Goal: Communication & Community: Answer question/provide support

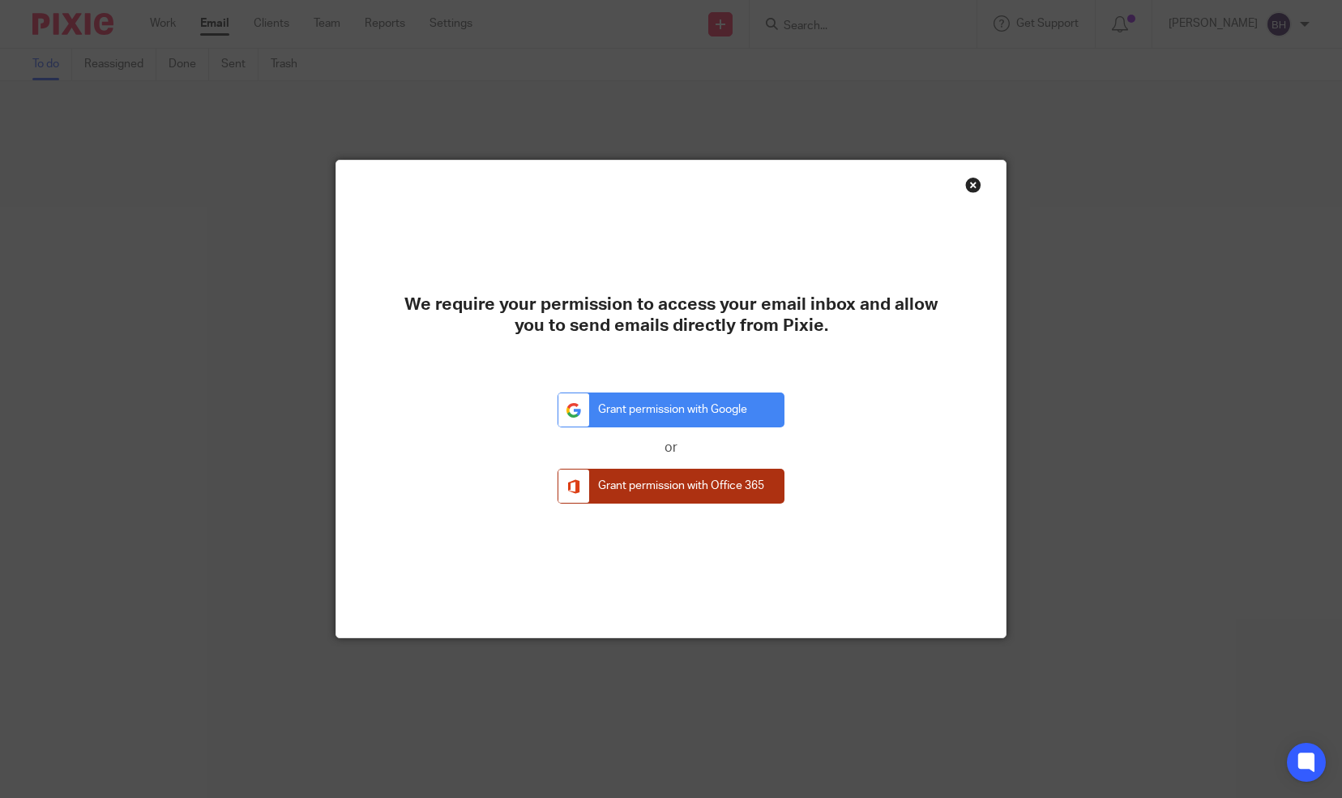
click at [658, 486] on link "Grant permission with Office 365" at bounding box center [671, 485] width 227 height 35
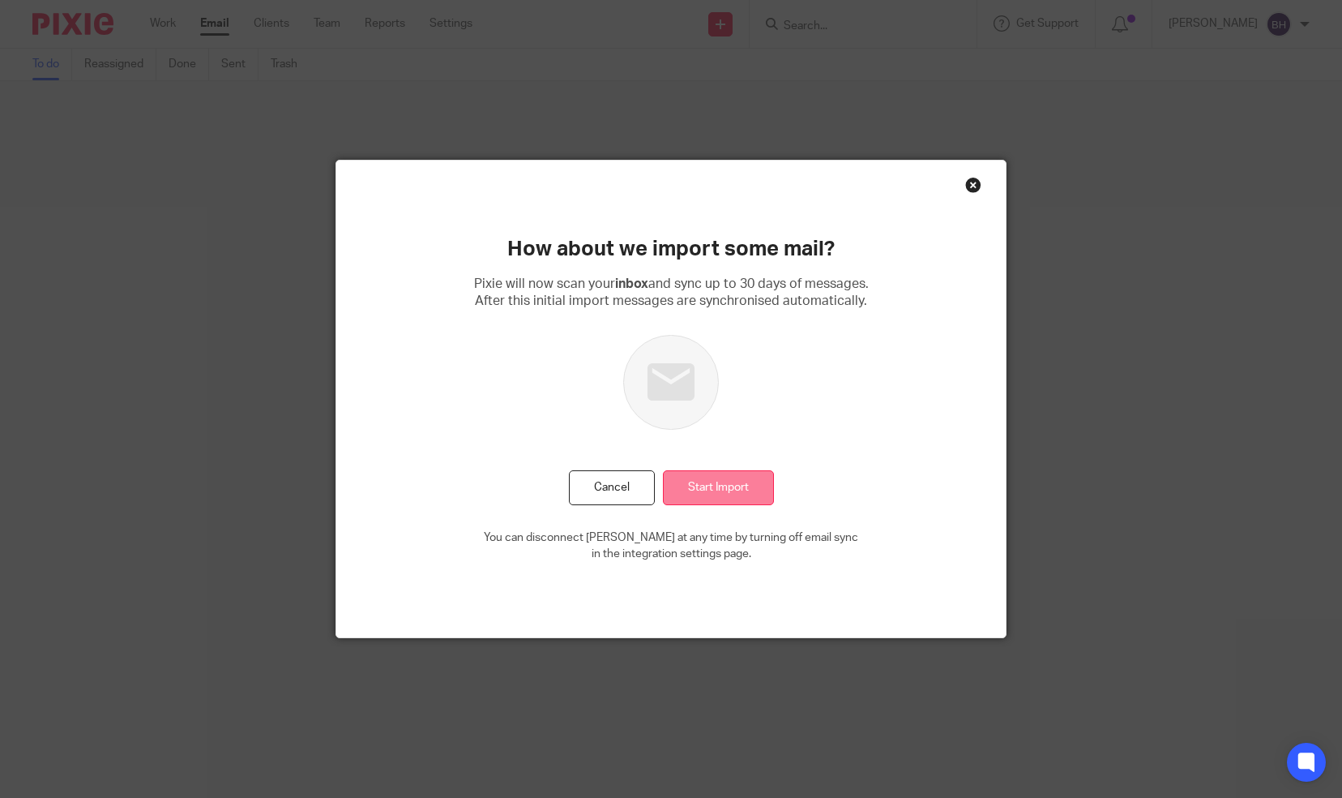
click at [691, 483] on input "Start Import" at bounding box center [718, 487] width 111 height 35
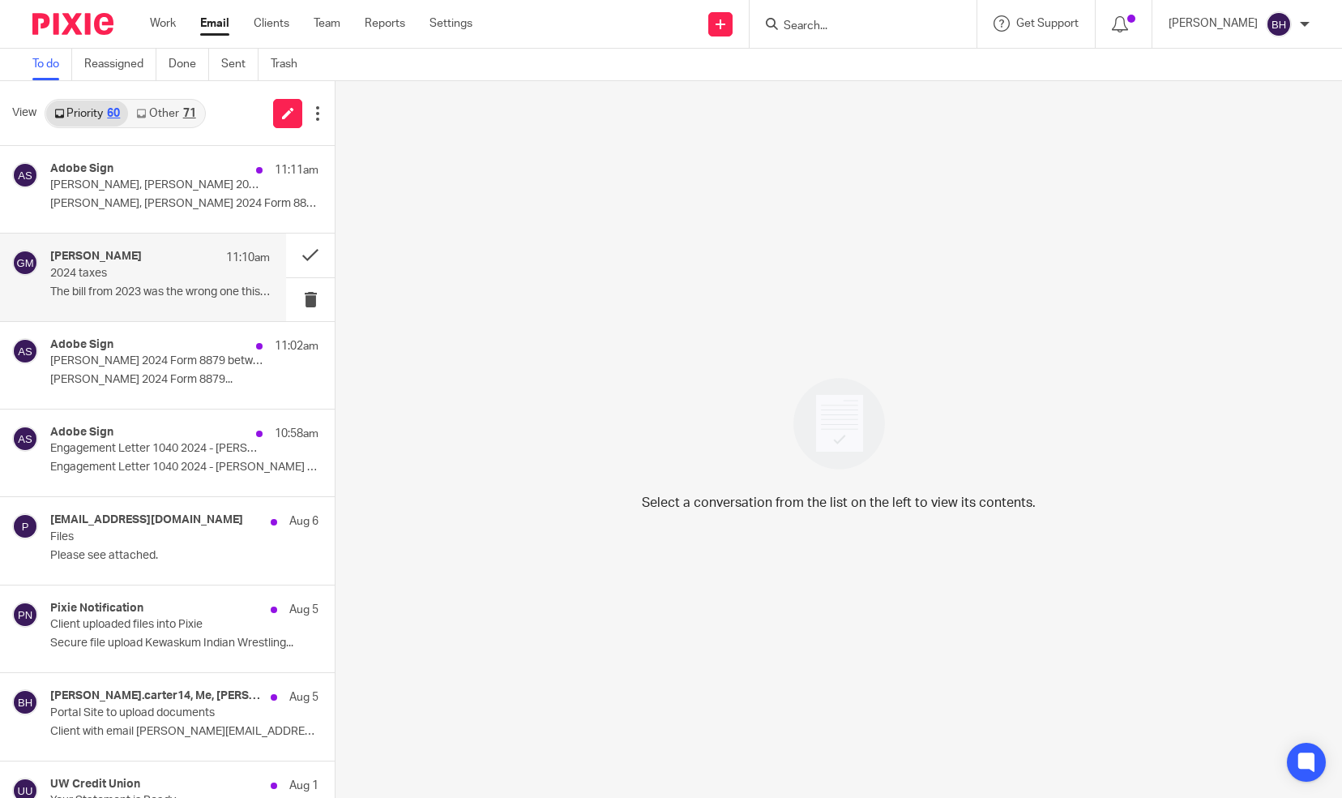
click at [158, 276] on p "2024 taxes" at bounding box center [138, 274] width 176 height 14
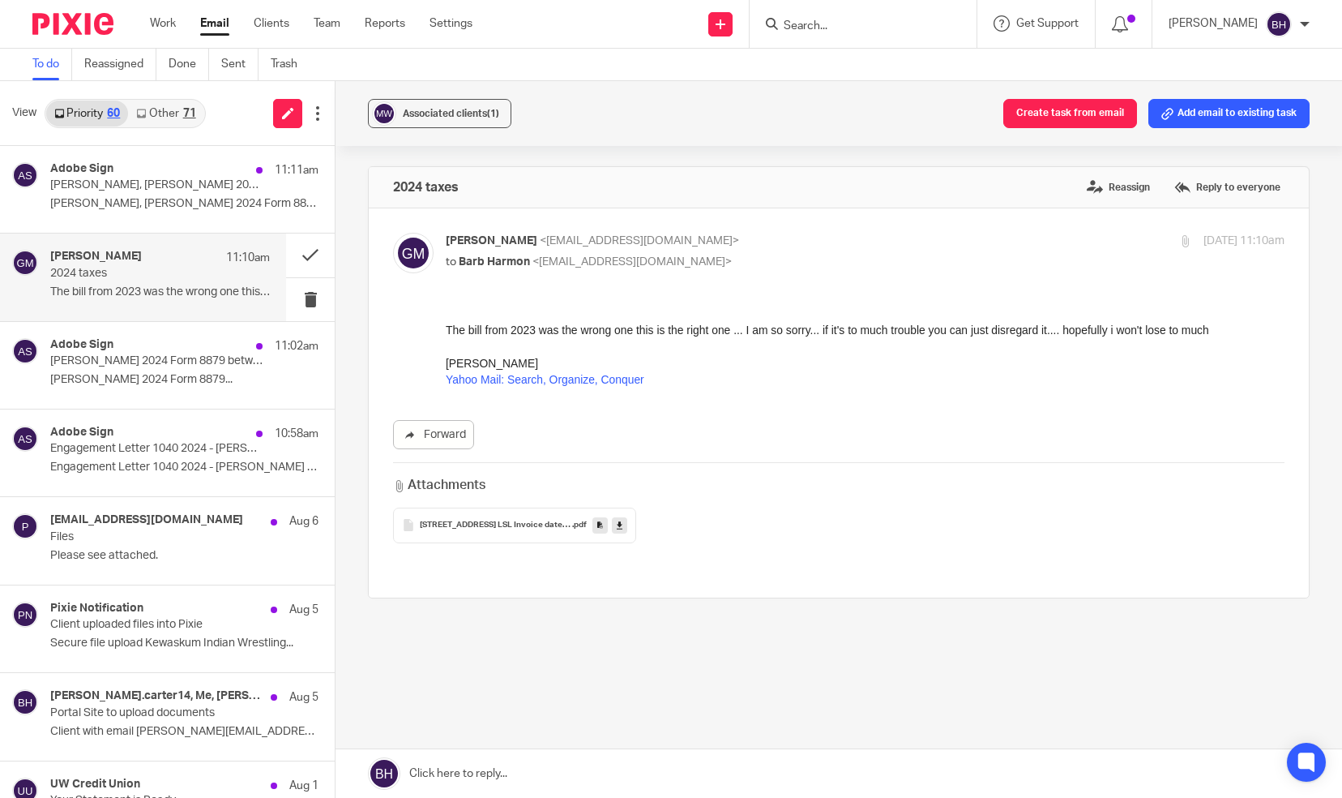
click at [487, 765] on link at bounding box center [839, 773] width 1007 height 49
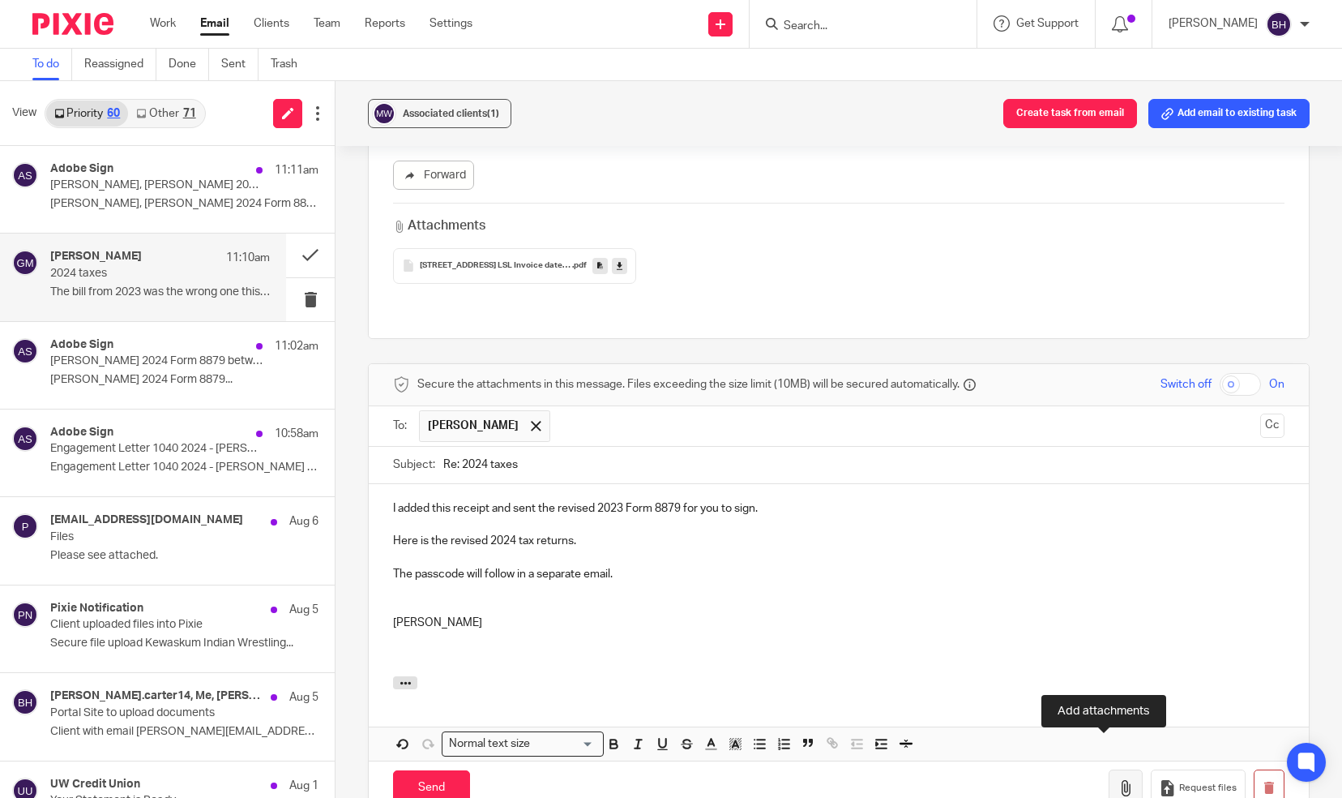
click at [1118, 780] on icon "button" at bounding box center [1126, 788] width 16 height 16
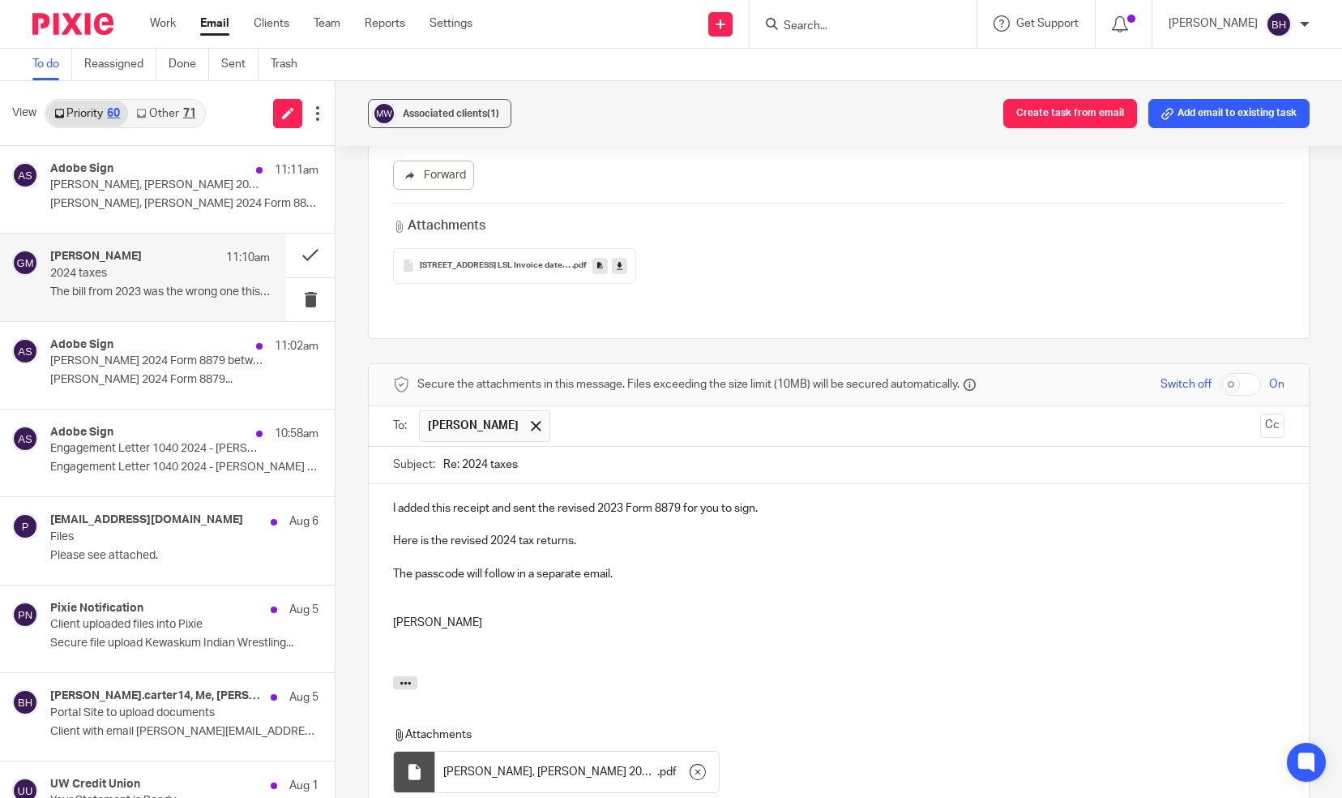
click at [1221, 373] on input "checkbox" at bounding box center [1240, 384] width 41 height 23
checkbox input "true"
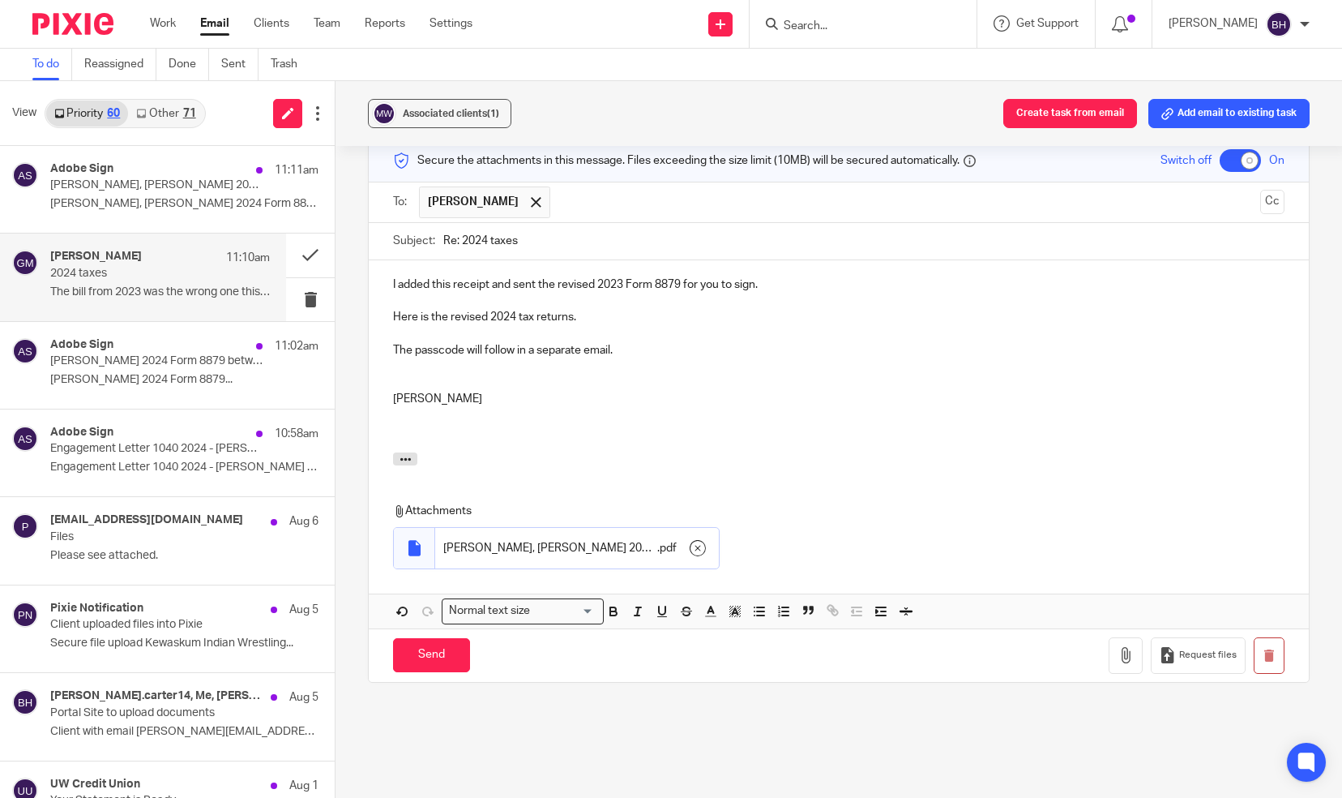
scroll to position [490, 0]
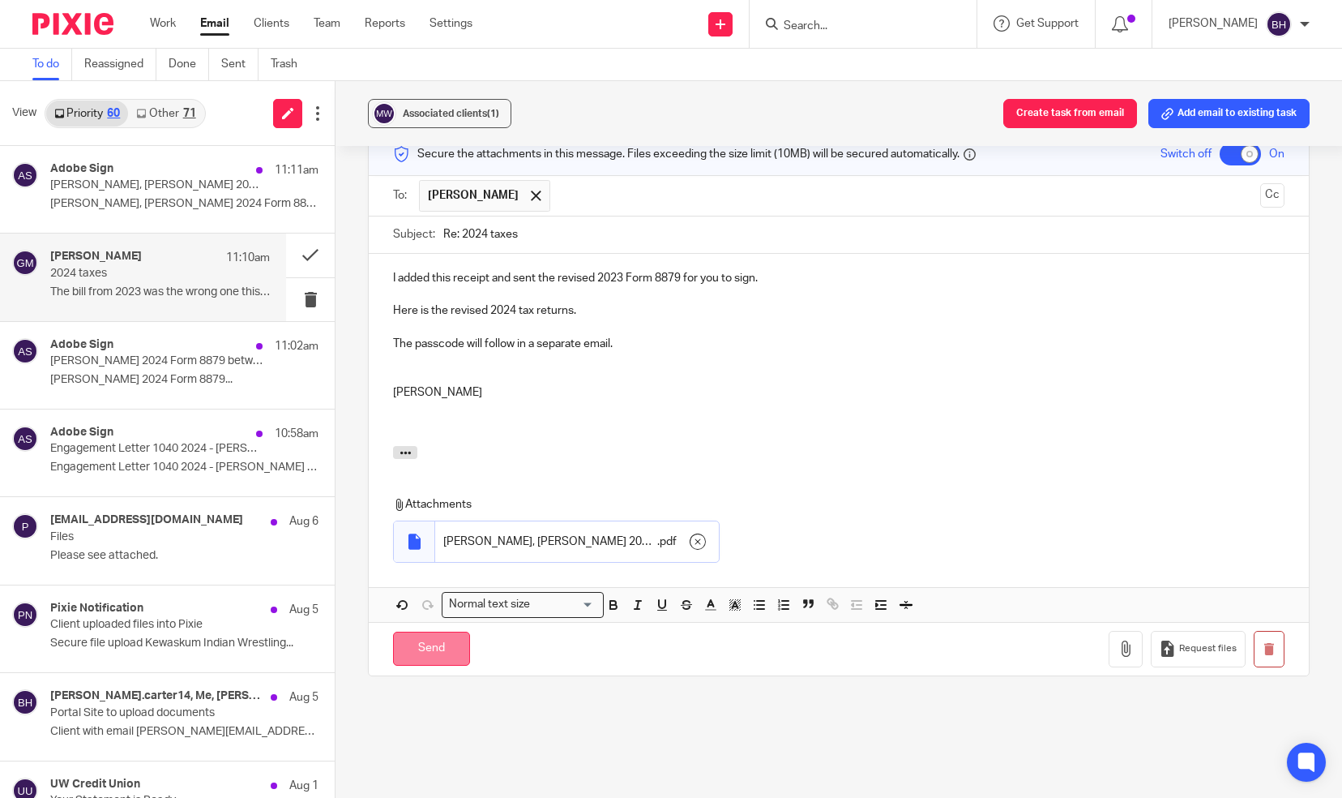
click at [420, 631] on input "Send" at bounding box center [431, 648] width 77 height 35
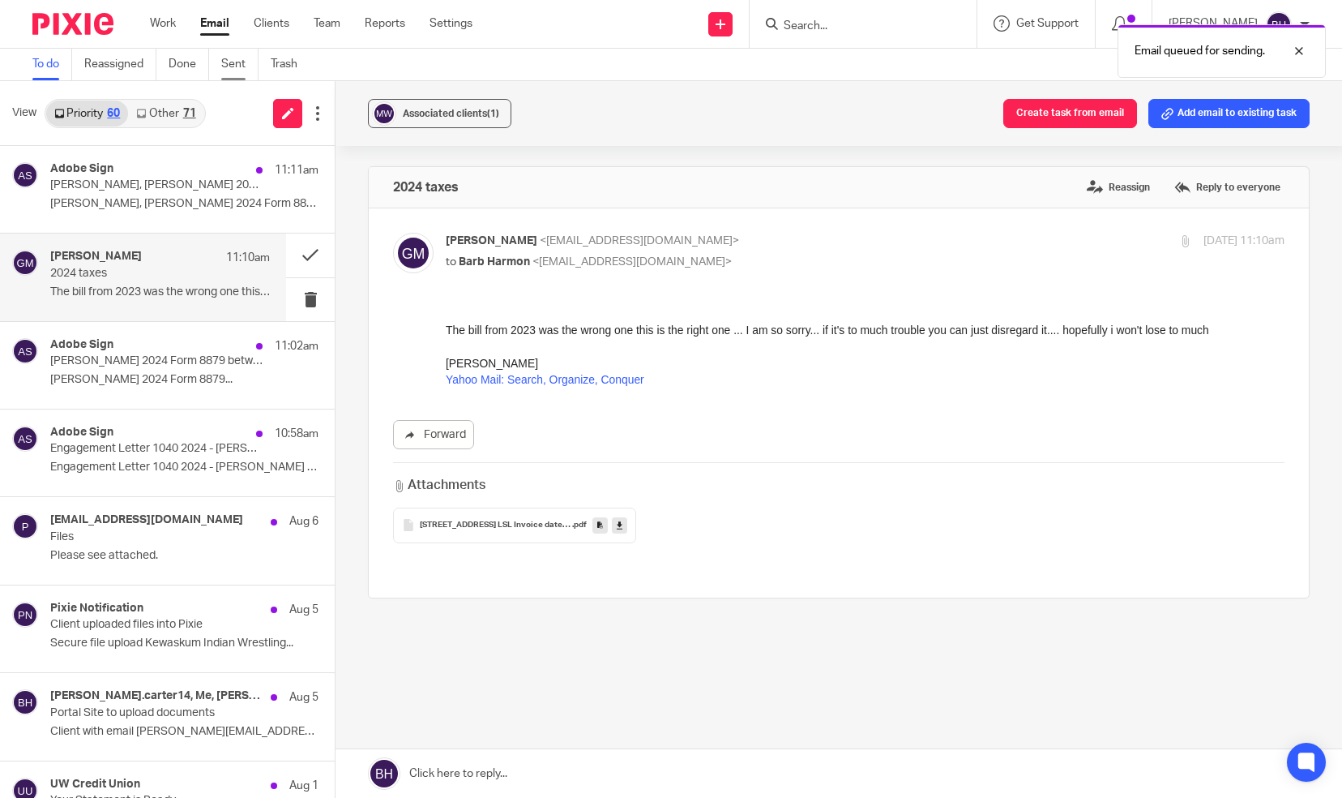
click at [233, 62] on link "Sent" at bounding box center [239, 65] width 37 height 32
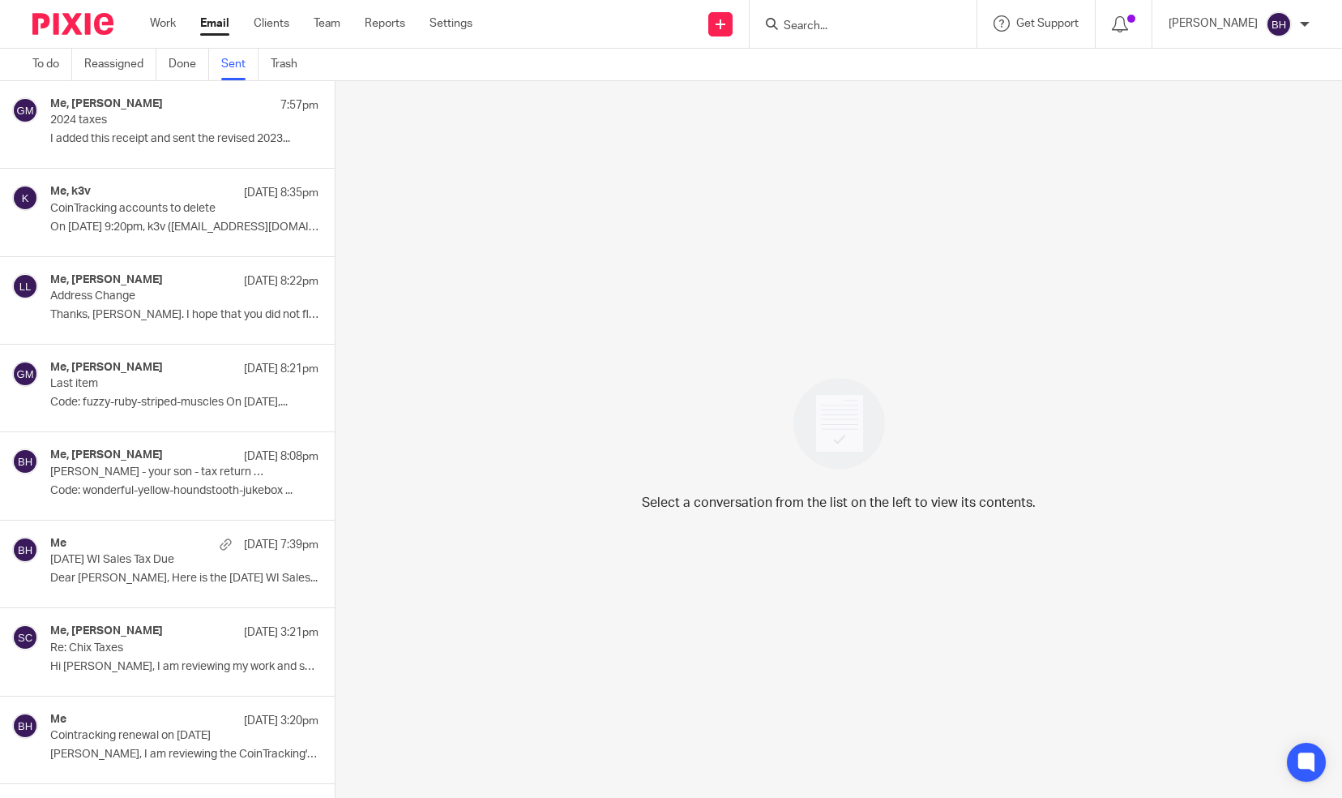
click at [142, 118] on p "2024 taxes" at bounding box center [157, 120] width 215 height 14
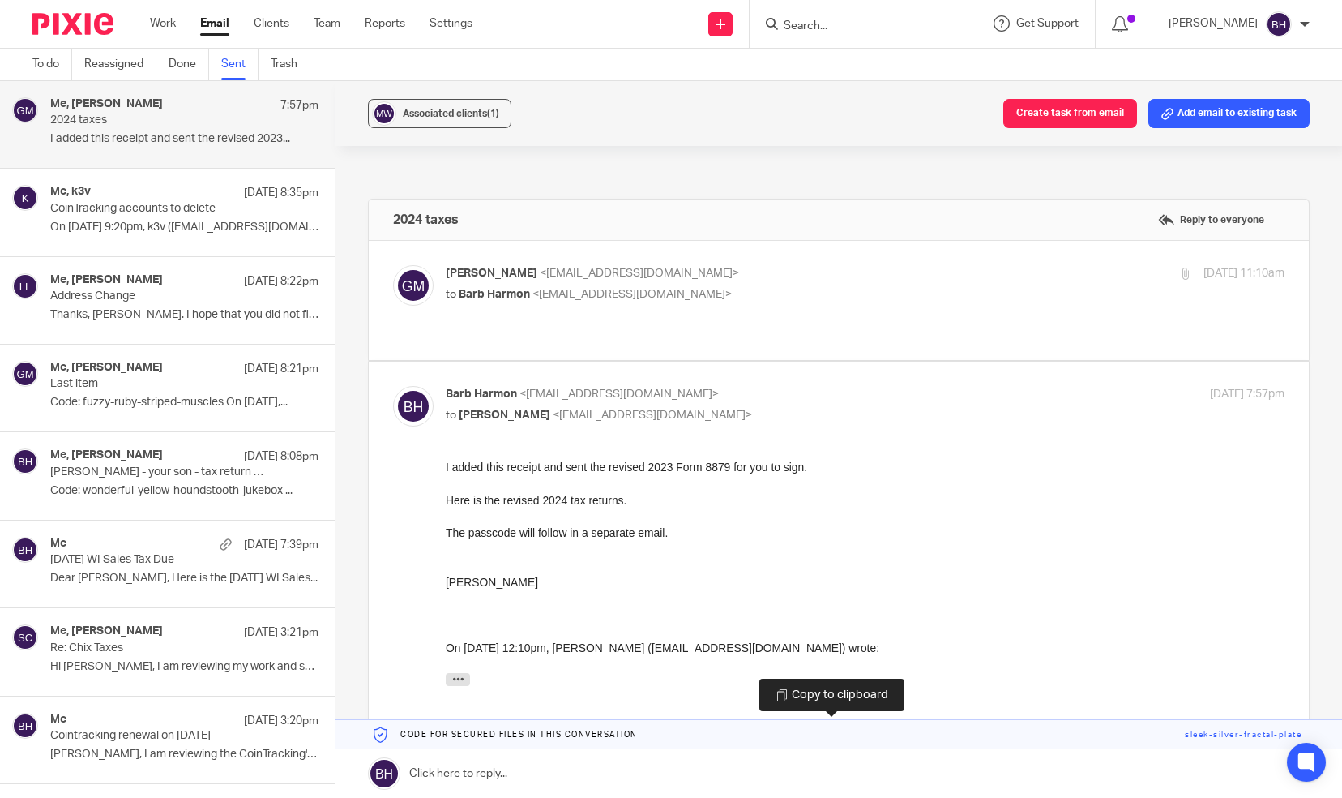
click at [469, 734] on link at bounding box center [839, 734] width 1007 height 29
drag, startPoint x: 469, startPoint y: 734, endPoint x: 459, endPoint y: 764, distance: 31.8
click at [459, 764] on link at bounding box center [839, 773] width 1007 height 49
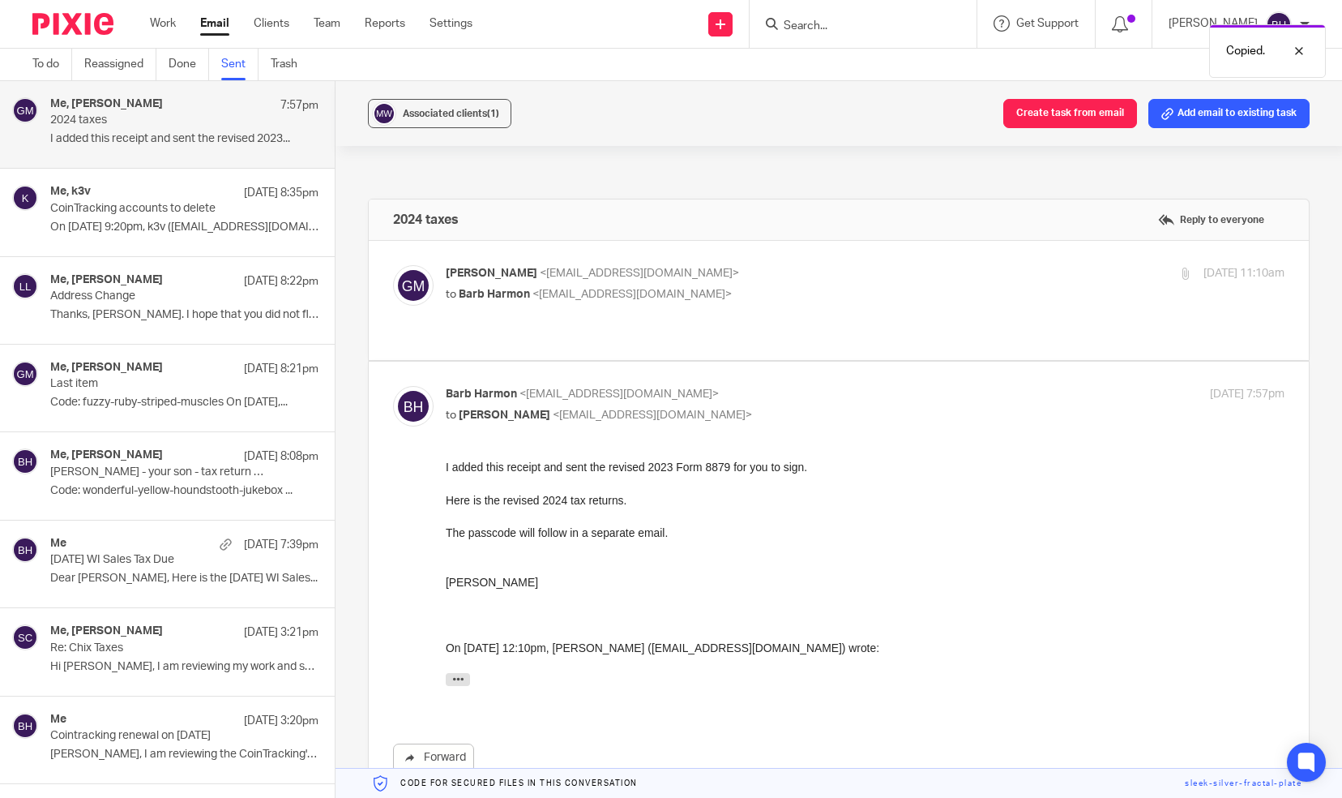
scroll to position [501, 0]
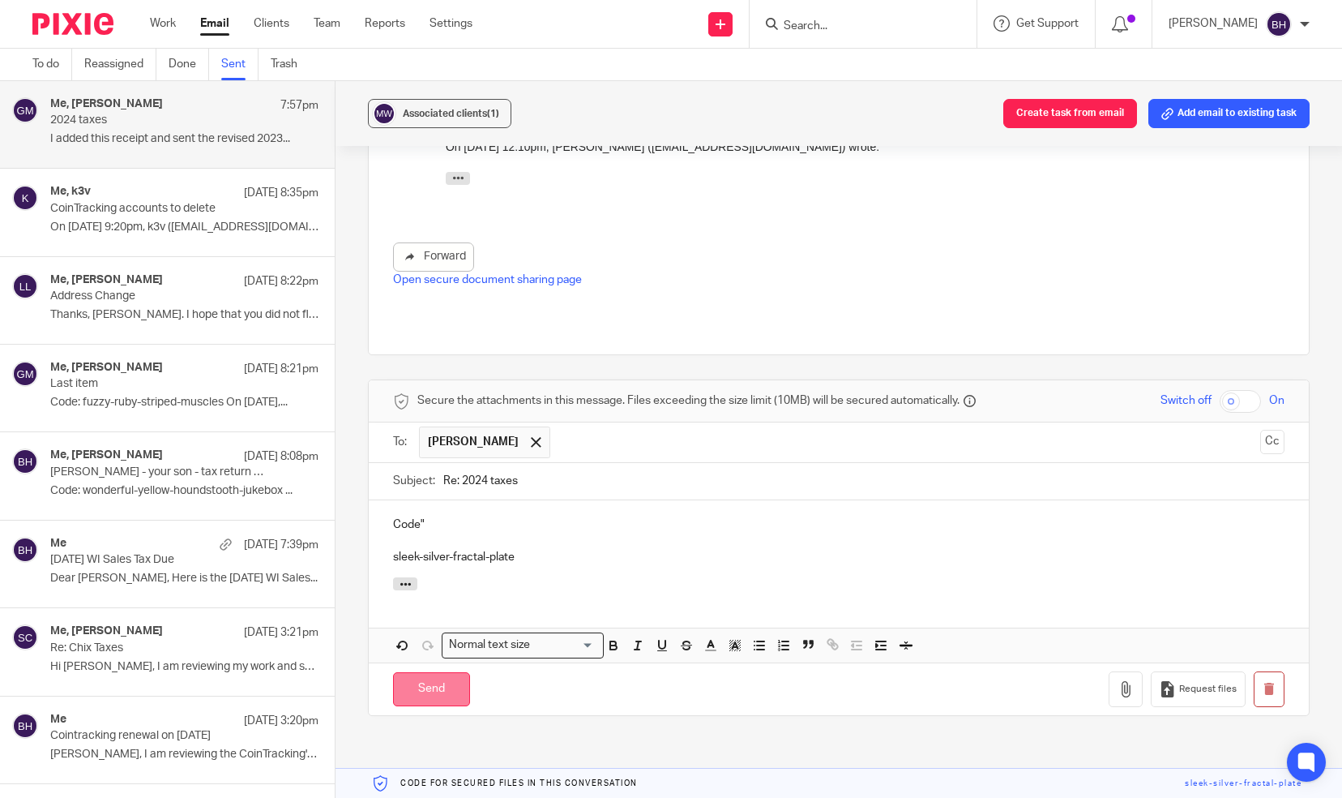
click at [417, 672] on input "Send" at bounding box center [431, 689] width 77 height 35
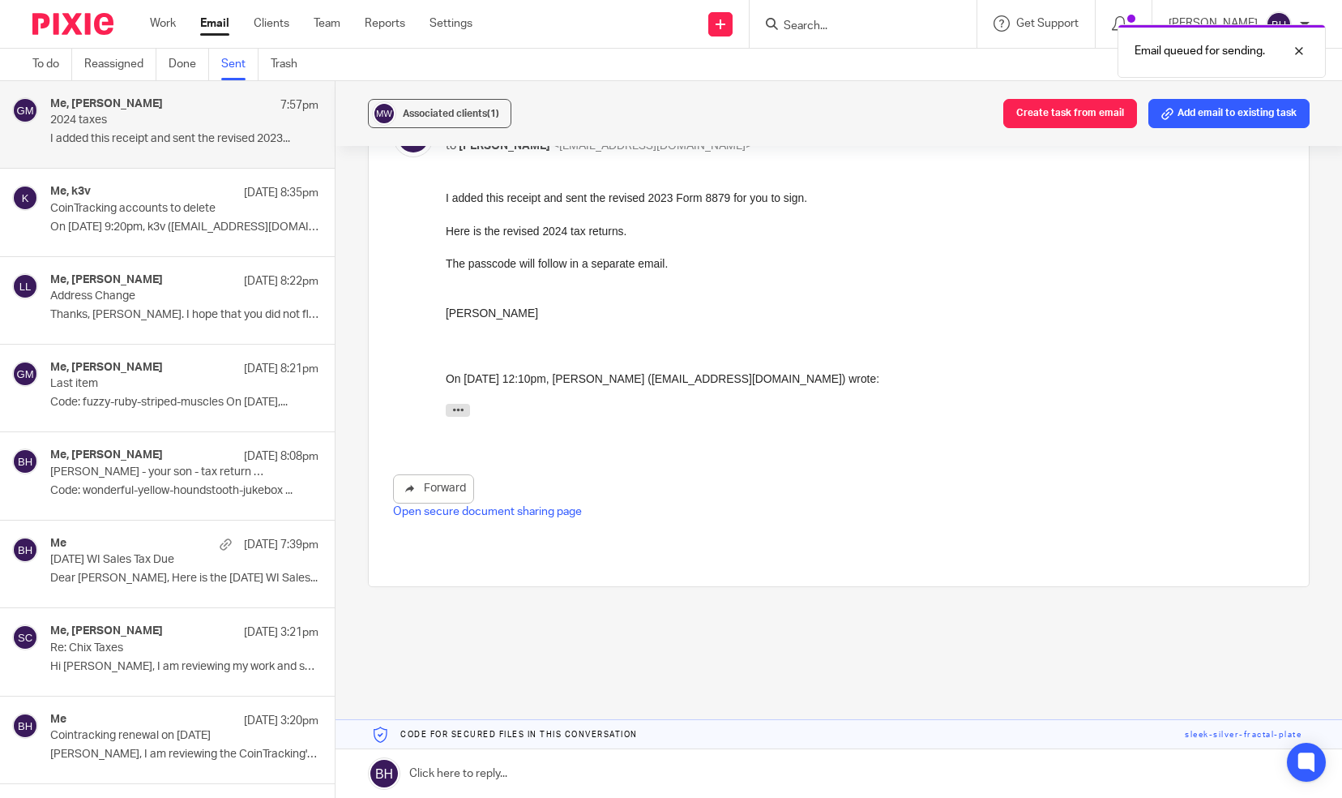
scroll to position [220, 0]
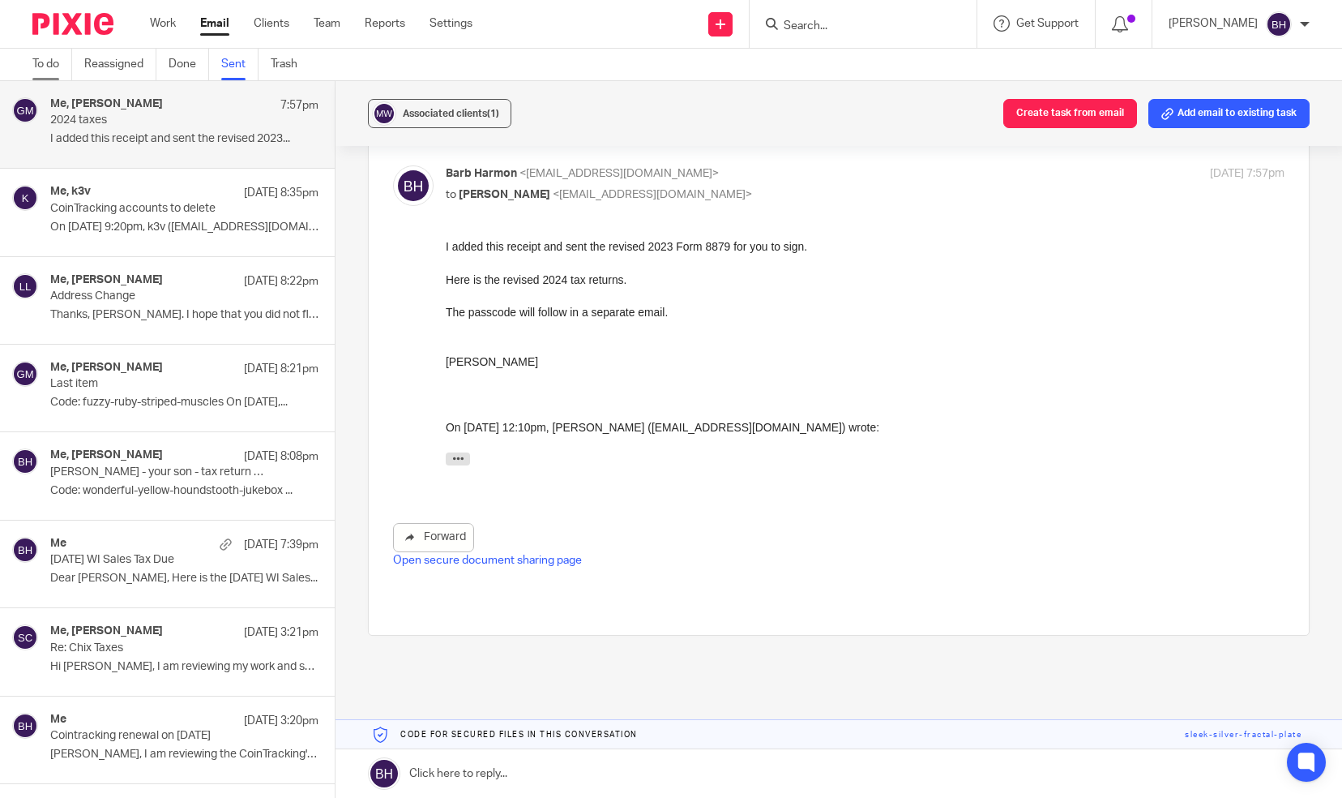
click at [39, 62] on link "To do" at bounding box center [52, 65] width 40 height 32
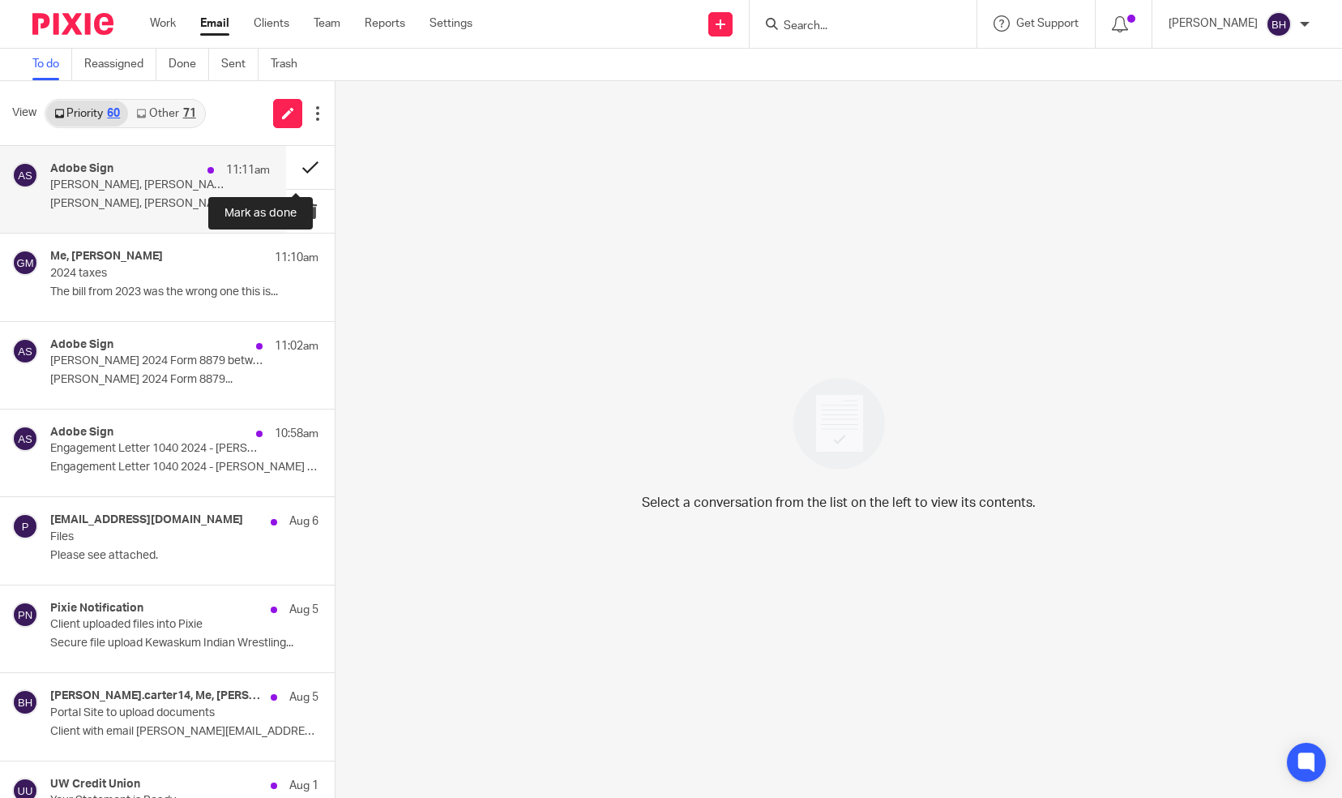
click at [295, 169] on button at bounding box center [310, 167] width 49 height 43
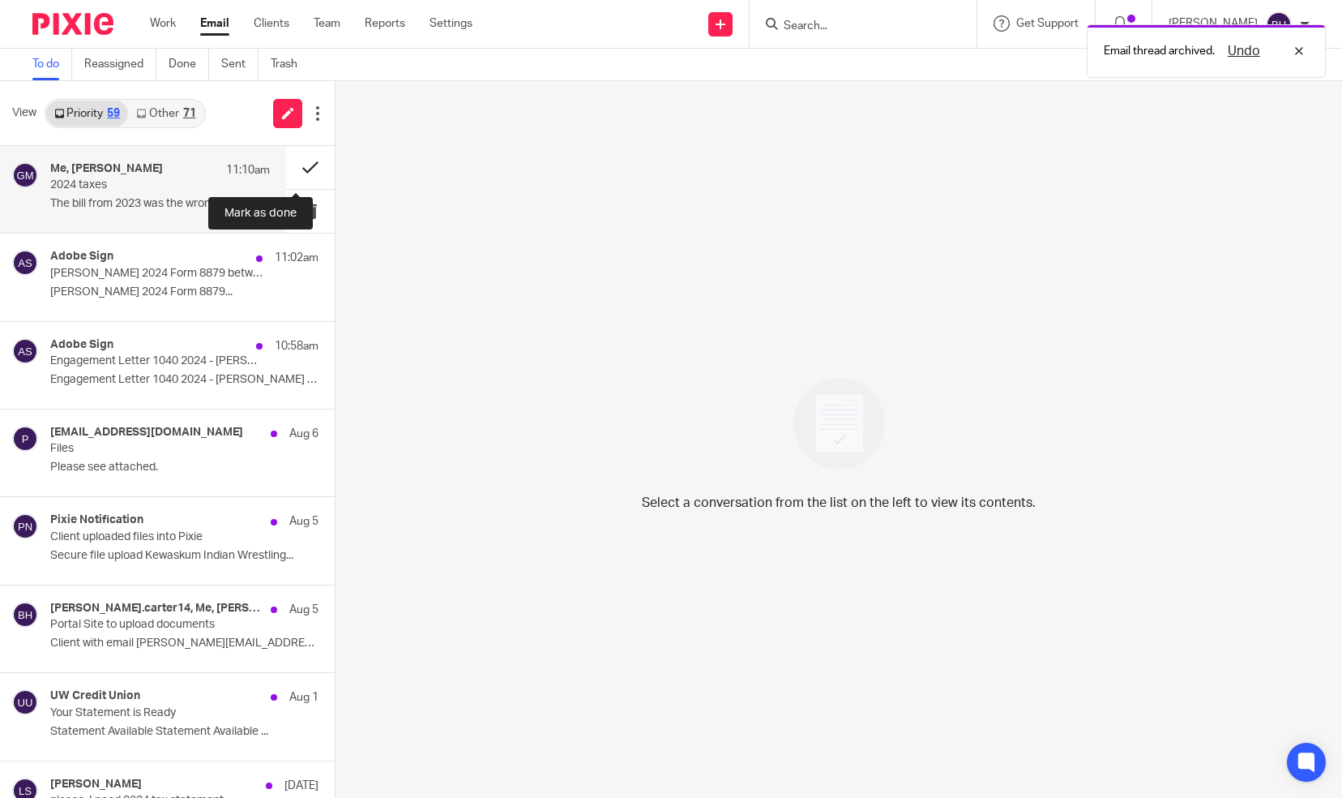
click at [302, 175] on button at bounding box center [310, 167] width 49 height 43
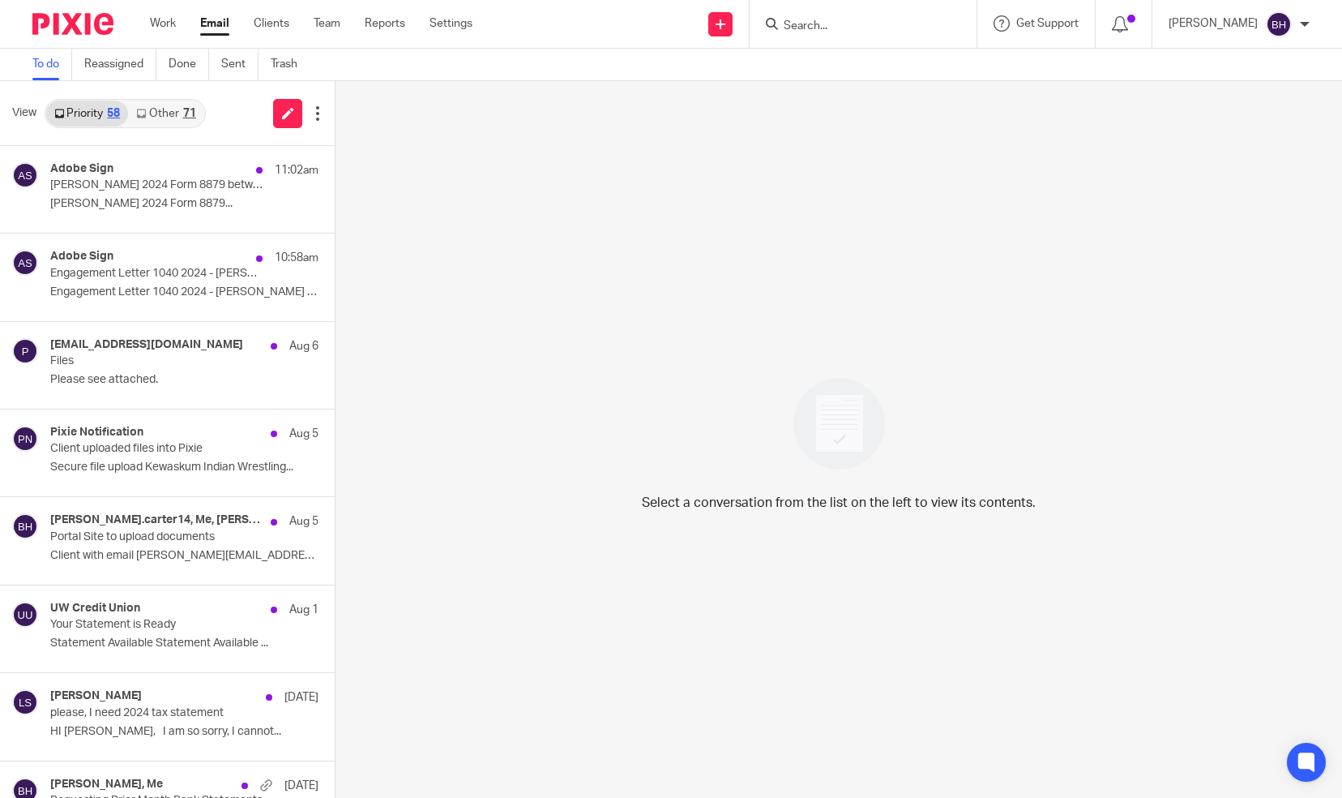
click at [180, 113] on link "Other 71" at bounding box center [165, 114] width 75 height 26
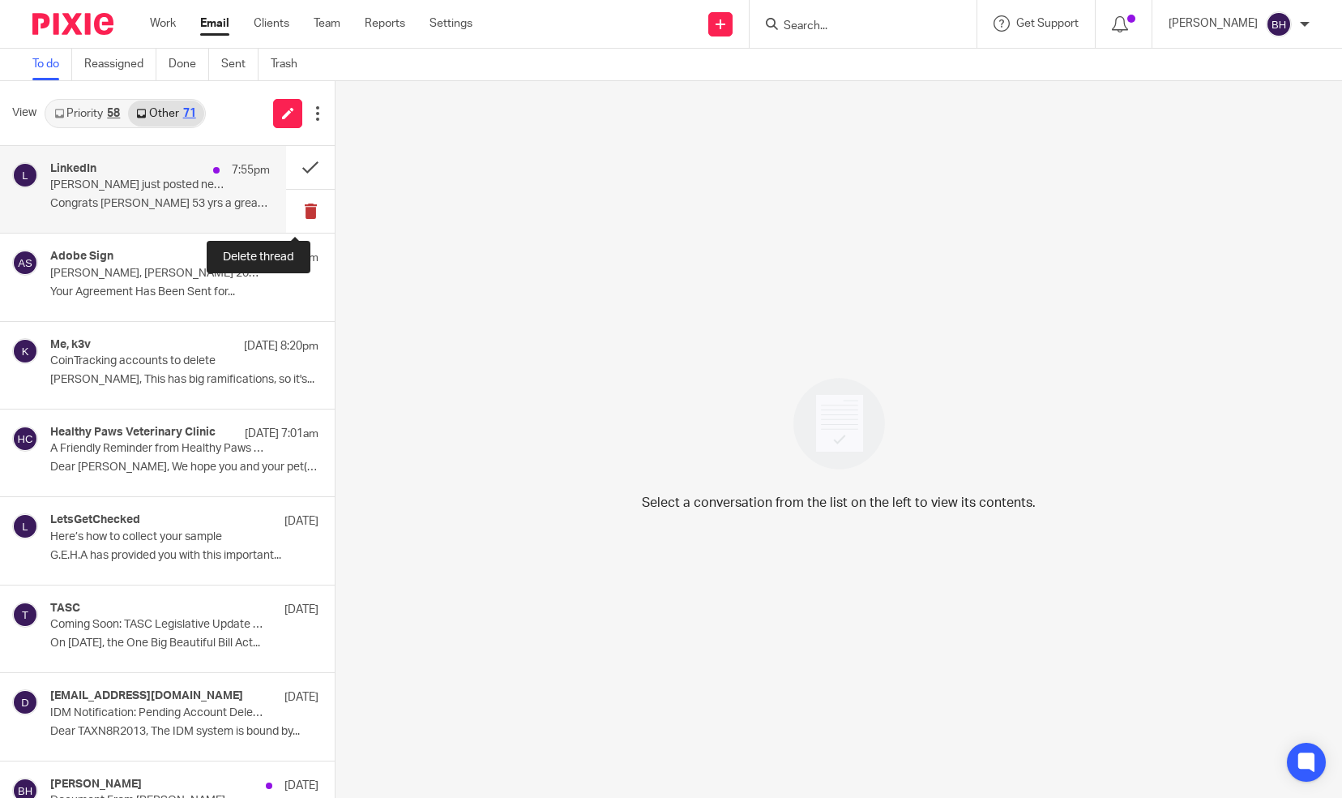
click at [297, 207] on button at bounding box center [310, 211] width 49 height 43
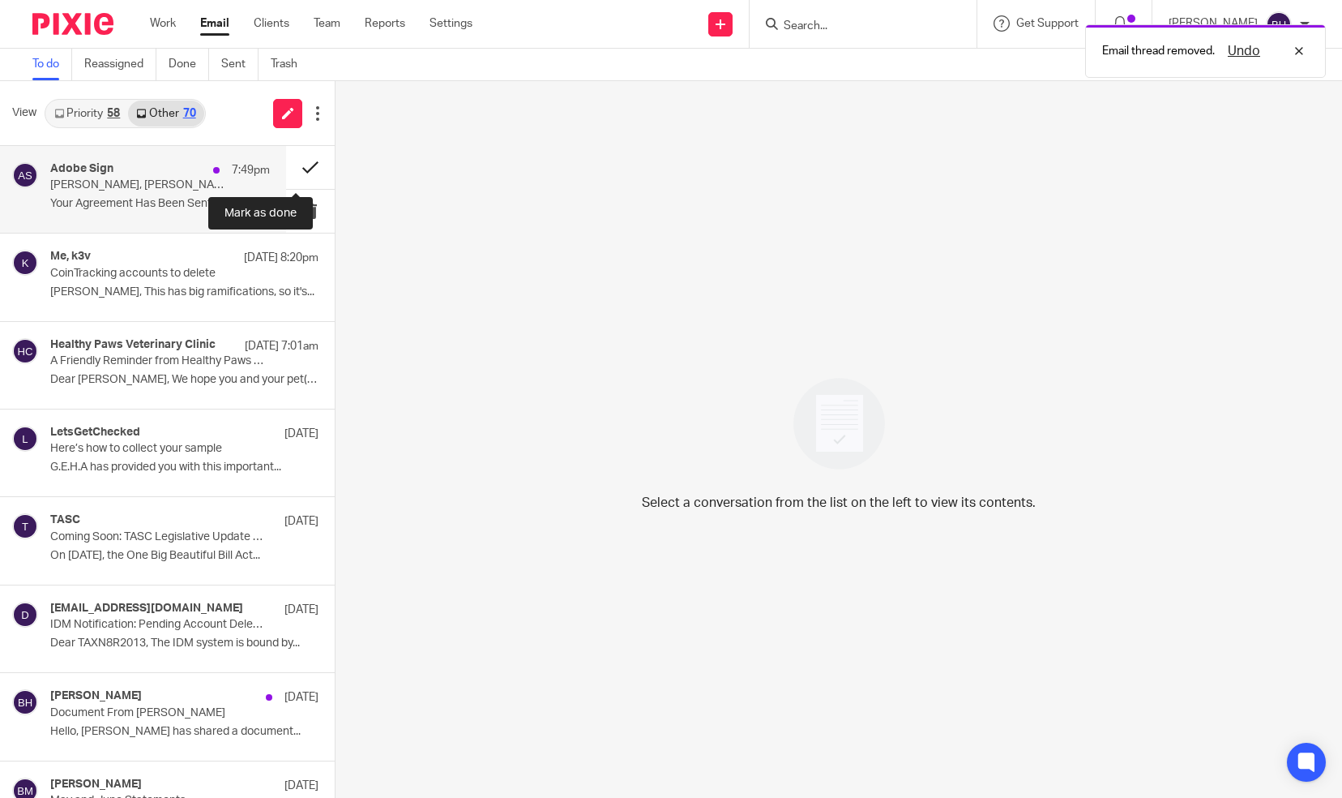
click at [305, 160] on button at bounding box center [310, 167] width 49 height 43
